Goal: Task Accomplishment & Management: Use online tool/utility

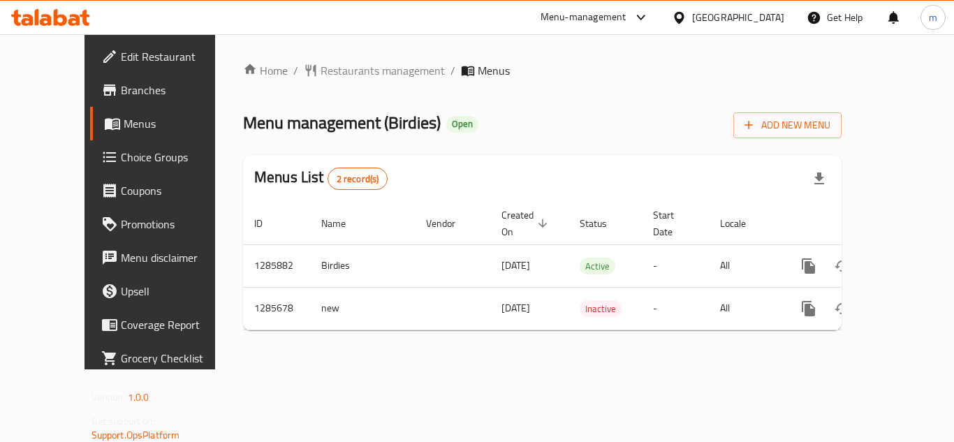
click at [90, 169] on link "Choice Groups" at bounding box center [167, 157] width 154 height 34
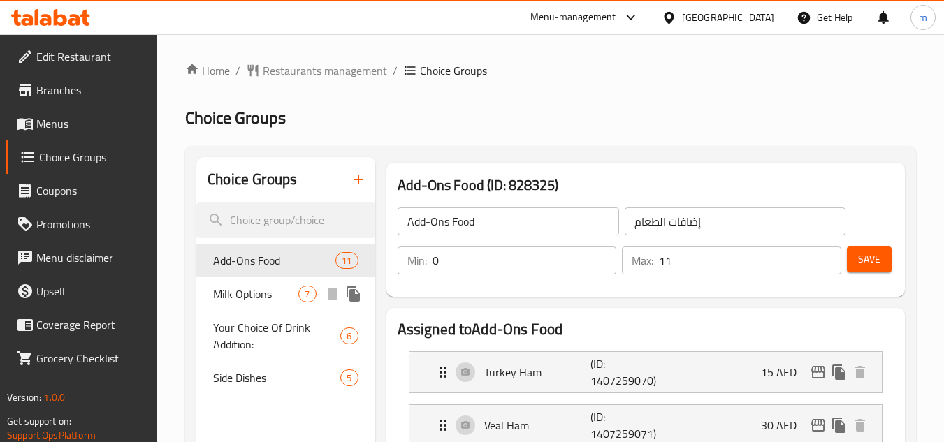
click at [251, 293] on span "Milk Options" at bounding box center [255, 294] width 85 height 17
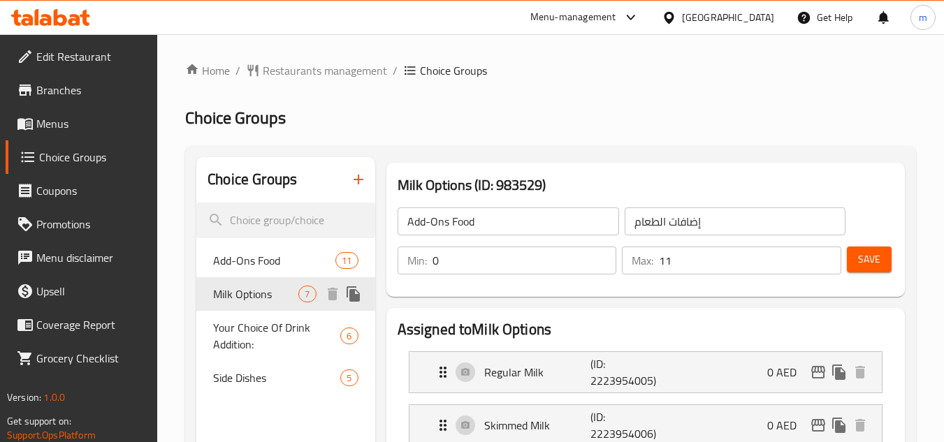
type input "Milk Options"
type input "اختيار الحليب"
type input "1"
click at [70, 15] on icon at bounding box center [50, 17] width 79 height 17
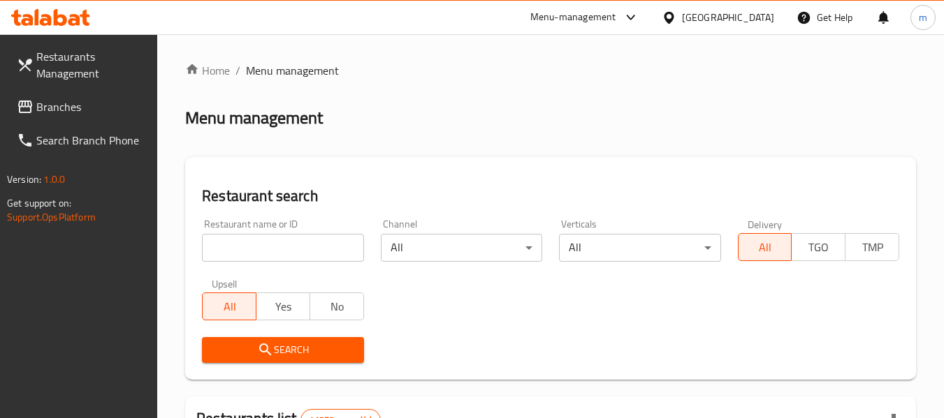
click at [293, 233] on div "Restaurant name or ID Restaurant name or ID" at bounding box center [282, 240] width 161 height 43
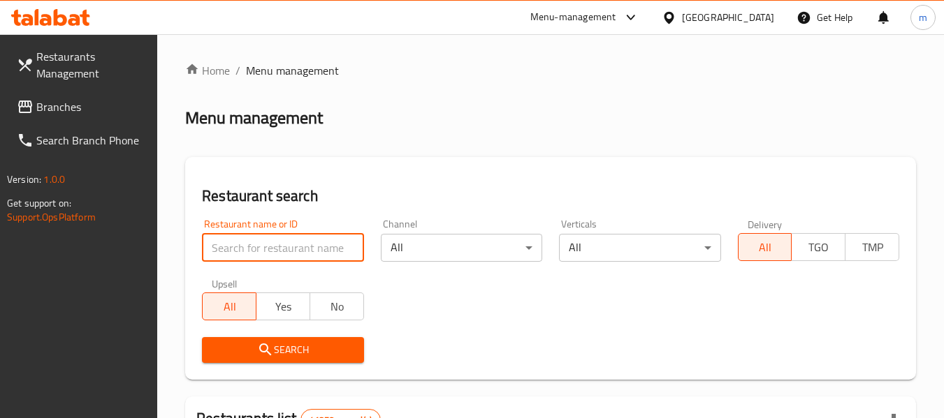
click at [286, 244] on input "search" at bounding box center [282, 248] width 161 height 28
paste input "757323"
type input "757323"
click at [57, 110] on span "Branches" at bounding box center [91, 106] width 110 height 17
click at [287, 243] on input "757323" at bounding box center [282, 248] width 161 height 28
